Goal: Find specific page/section: Find specific page/section

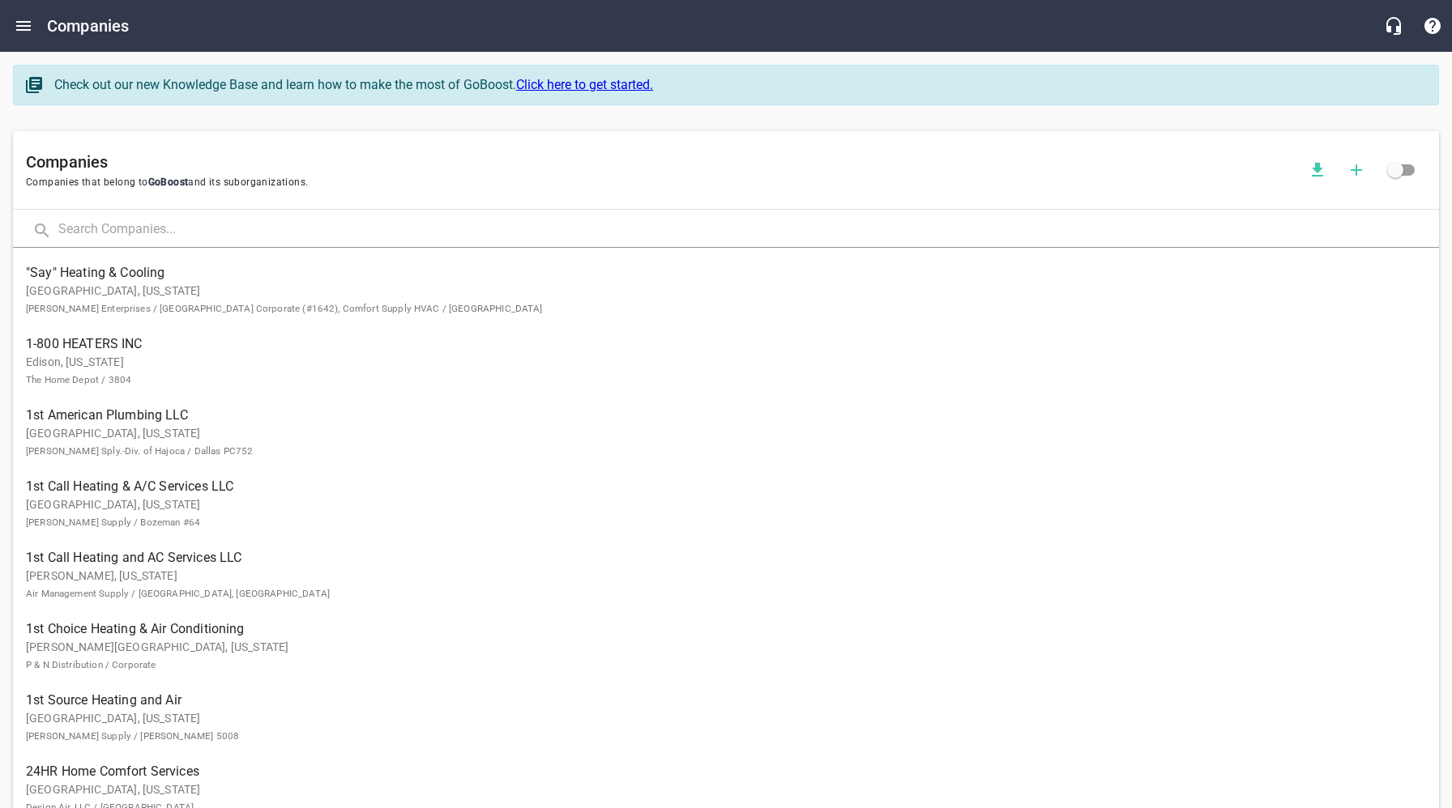
click at [218, 235] on input "text" at bounding box center [748, 230] width 1380 height 35
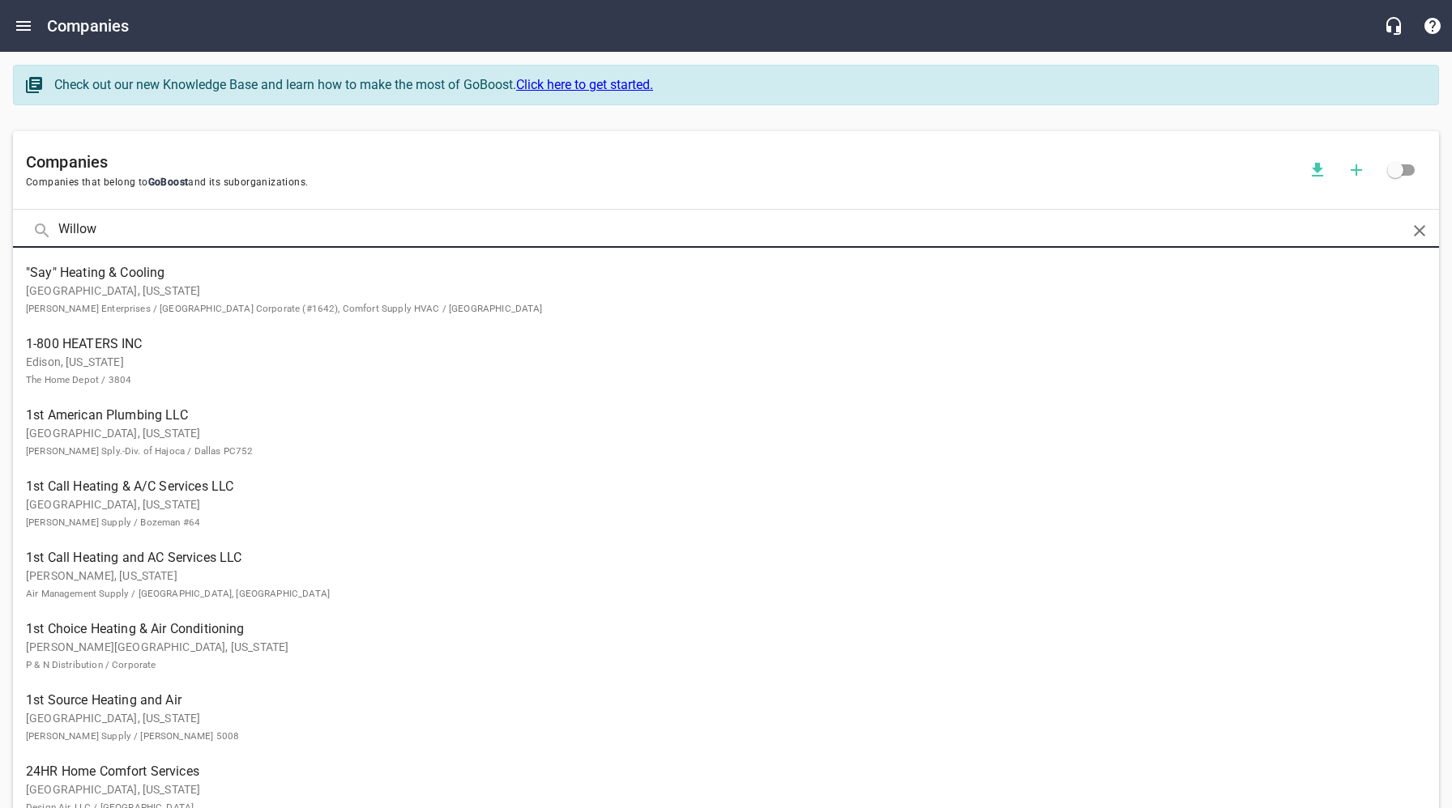
type input "Willow"
click button at bounding box center [0, 0] width 0 height 0
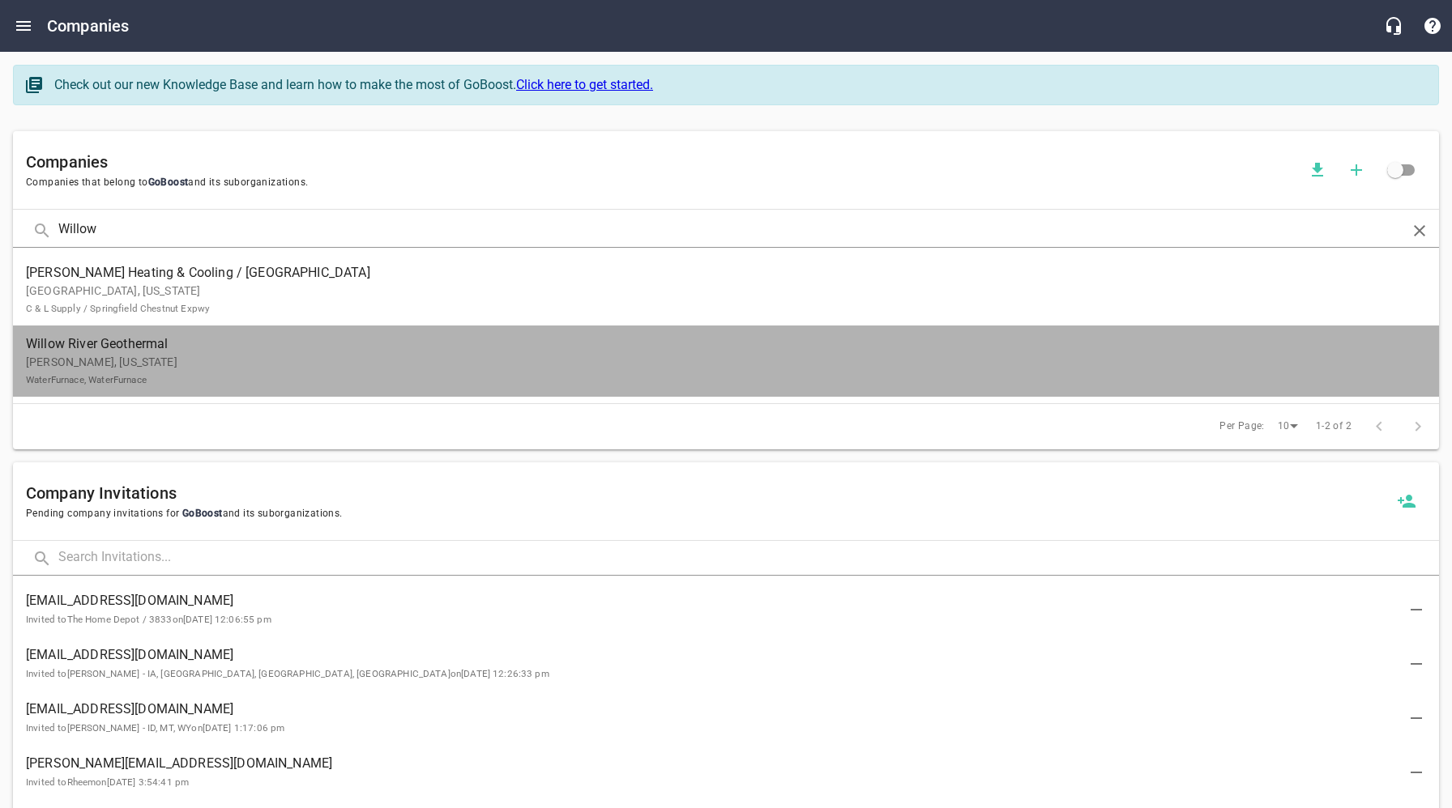
click at [181, 360] on p "Hinckley, [US_STATE] WaterFurnace, WaterFurnace" at bounding box center [713, 371] width 1374 height 34
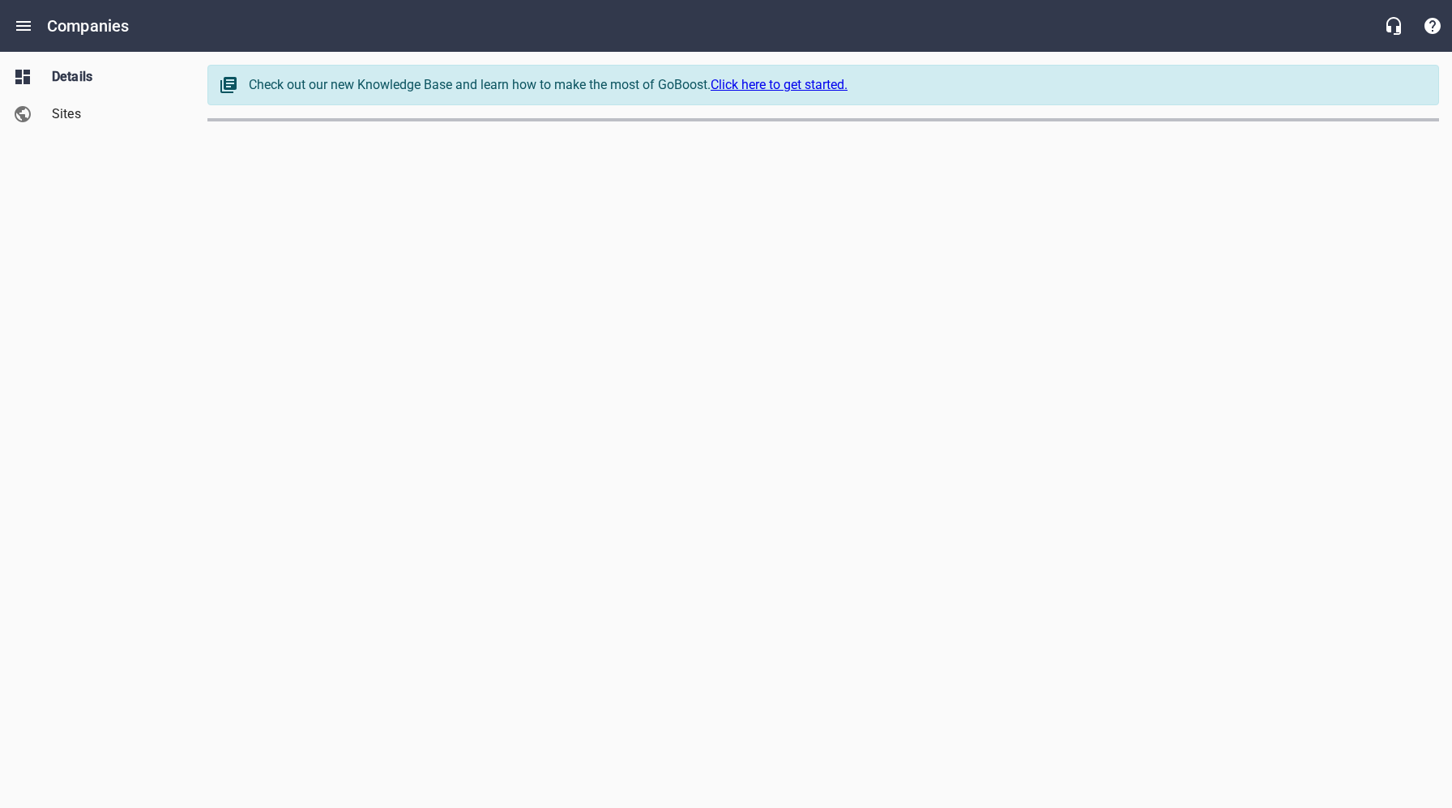
select select "[US_STATE]"
select select "5"
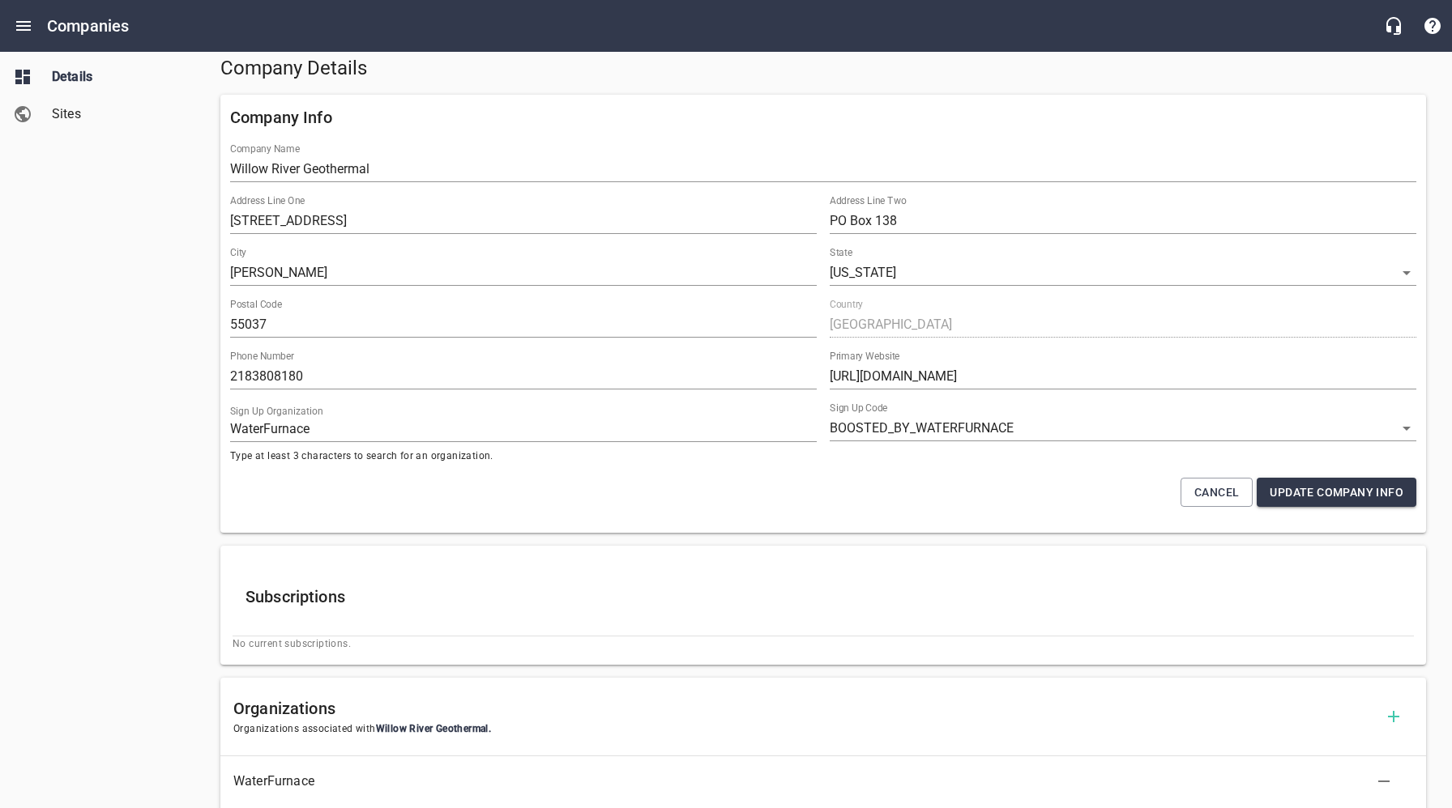
scroll to position [53, 0]
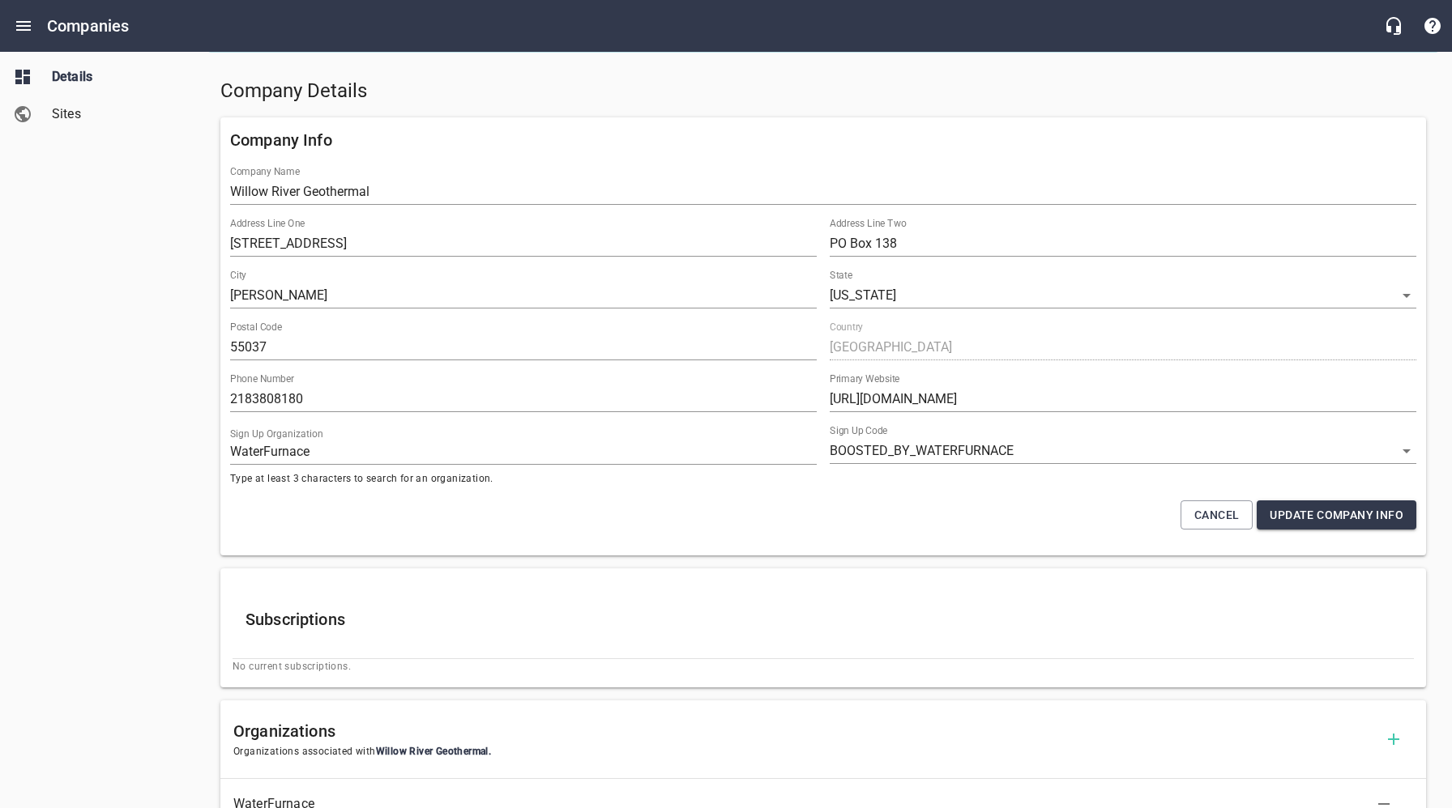
click at [129, 511] on div "Details Sites" at bounding box center [97, 404] width 195 height 808
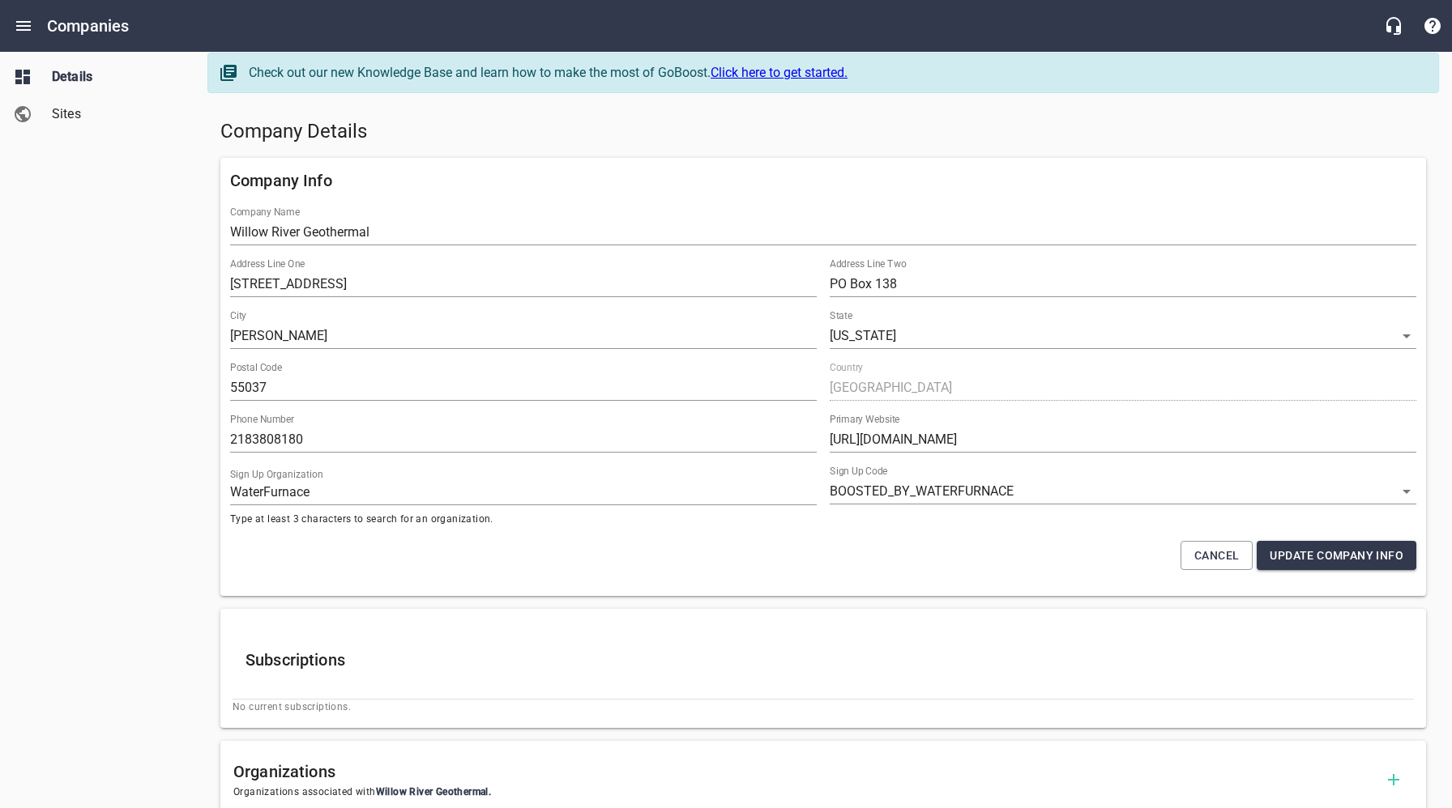
scroll to position [0, 0]
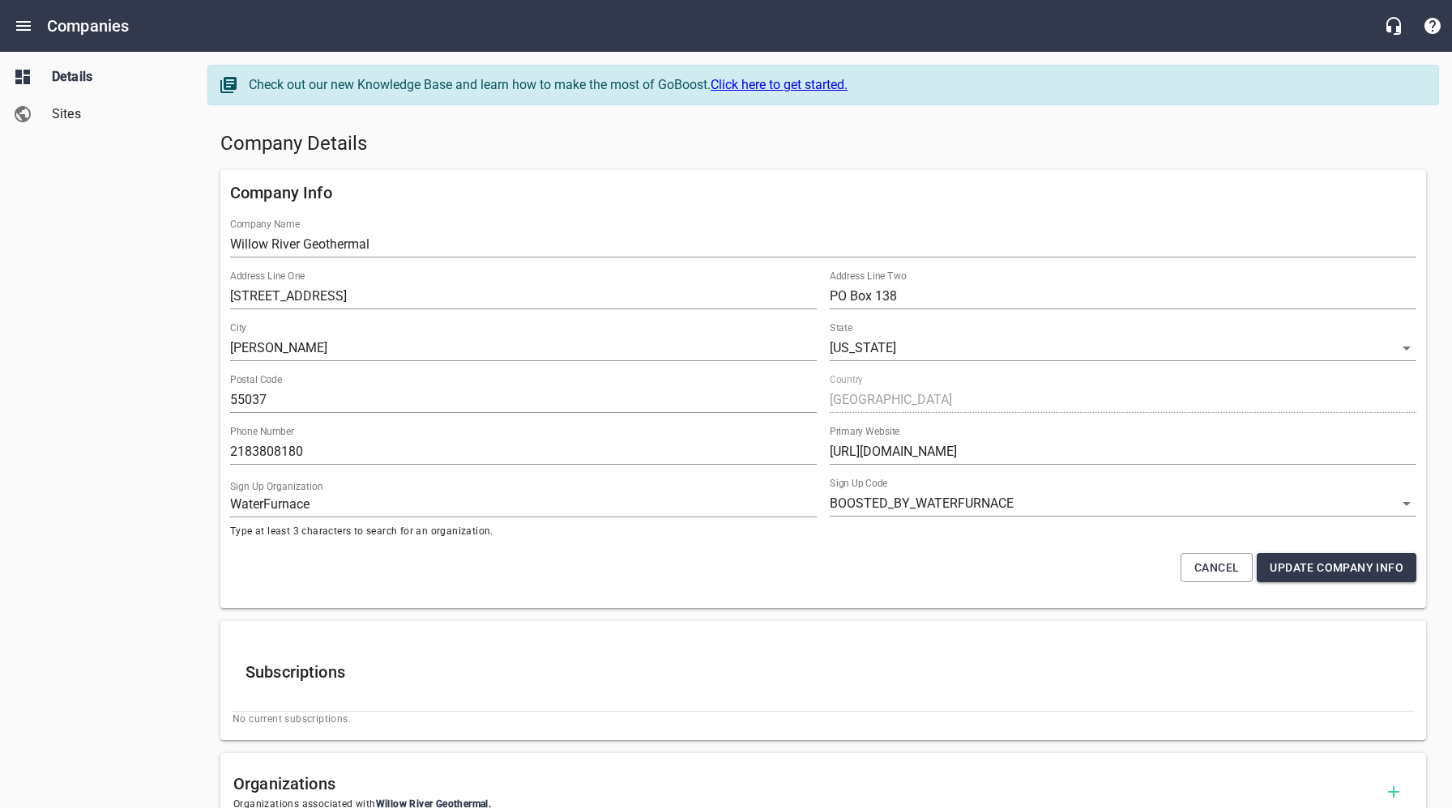
click at [459, 140] on h5 "Company Details" at bounding box center [822, 144] width 1205 height 26
